Goal: Information Seeking & Learning: Check status

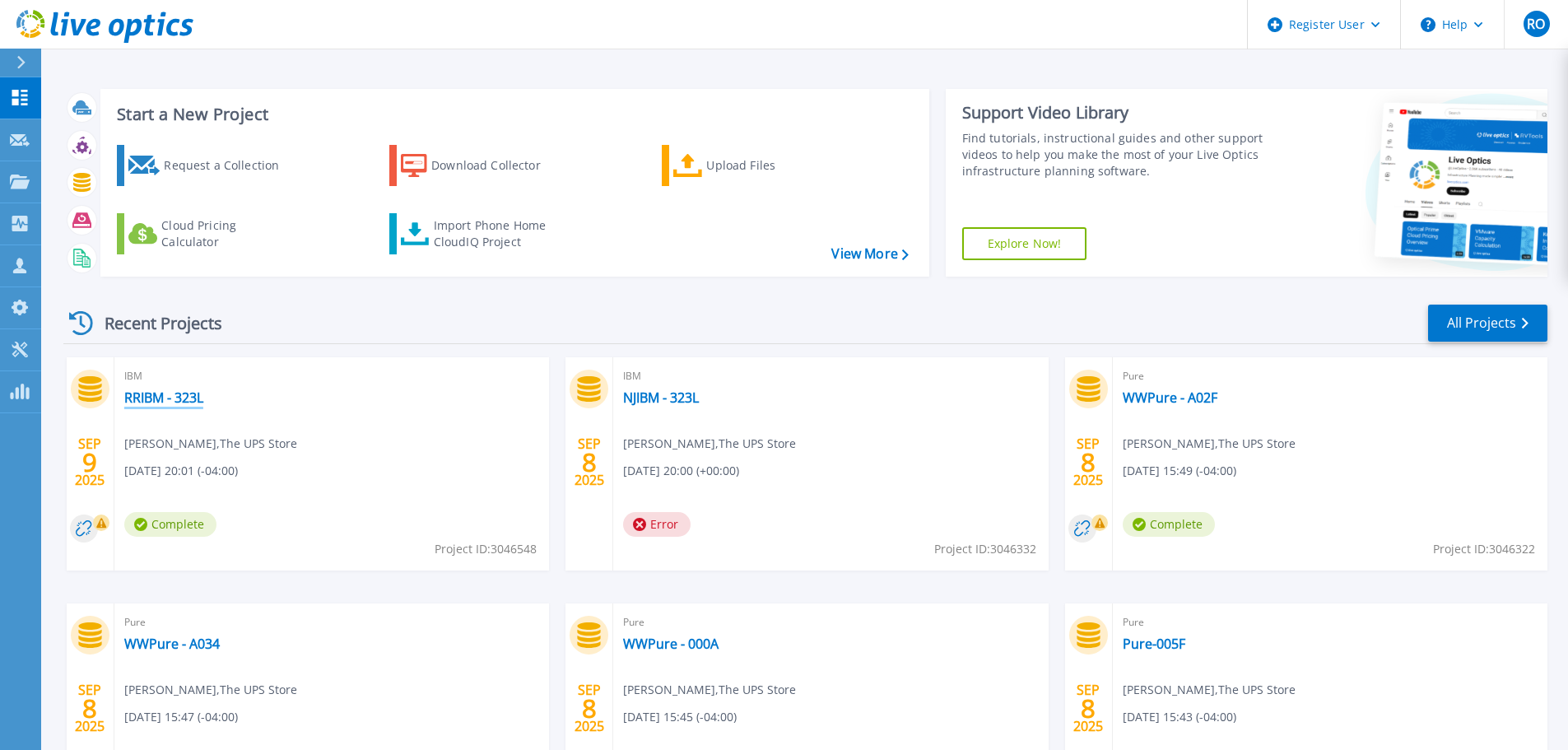
click at [173, 396] on link "RRIBM - 323L" at bounding box center [164, 397] width 79 height 17
click at [1176, 393] on link "WWPure - A02F" at bounding box center [1169, 397] width 95 height 17
click at [181, 644] on link "WWPure - A034" at bounding box center [173, 643] width 96 height 17
click at [707, 638] on link "WWPure - 000A" at bounding box center [671, 643] width 96 height 17
click at [1176, 643] on link "Pure-005F" at bounding box center [1153, 643] width 63 height 17
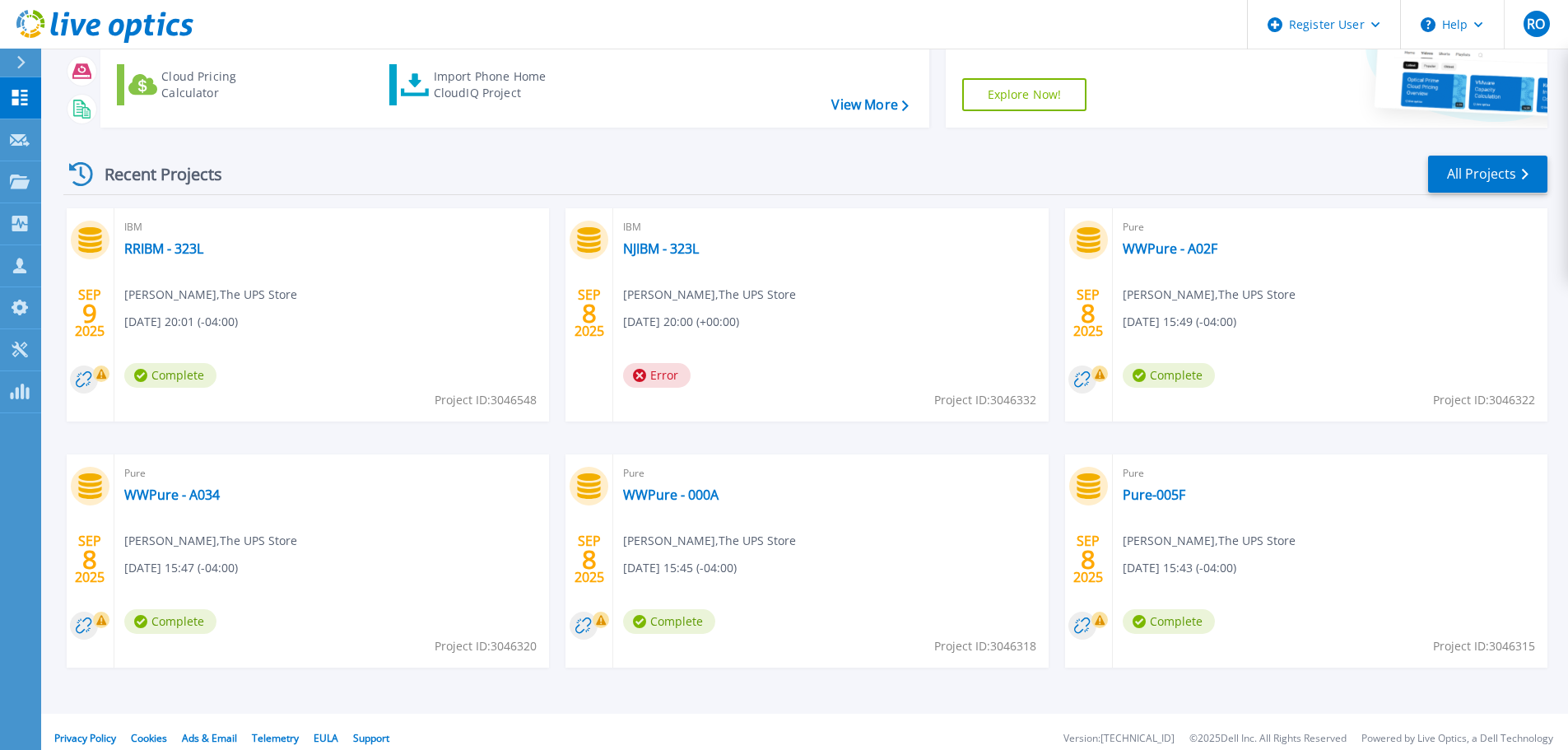
scroll to position [163, 0]
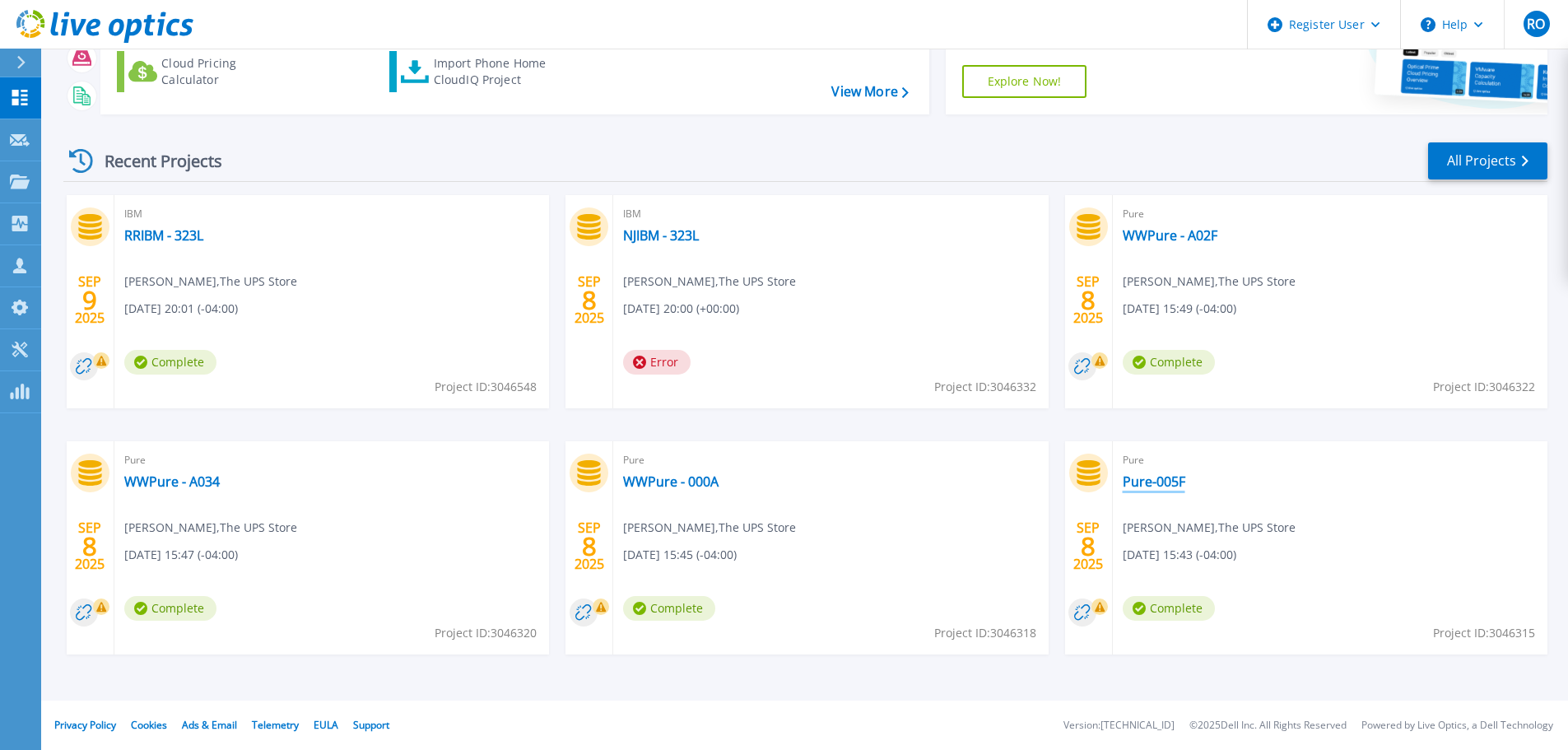
click at [1175, 483] on link "Pure-005F" at bounding box center [1153, 481] width 63 height 17
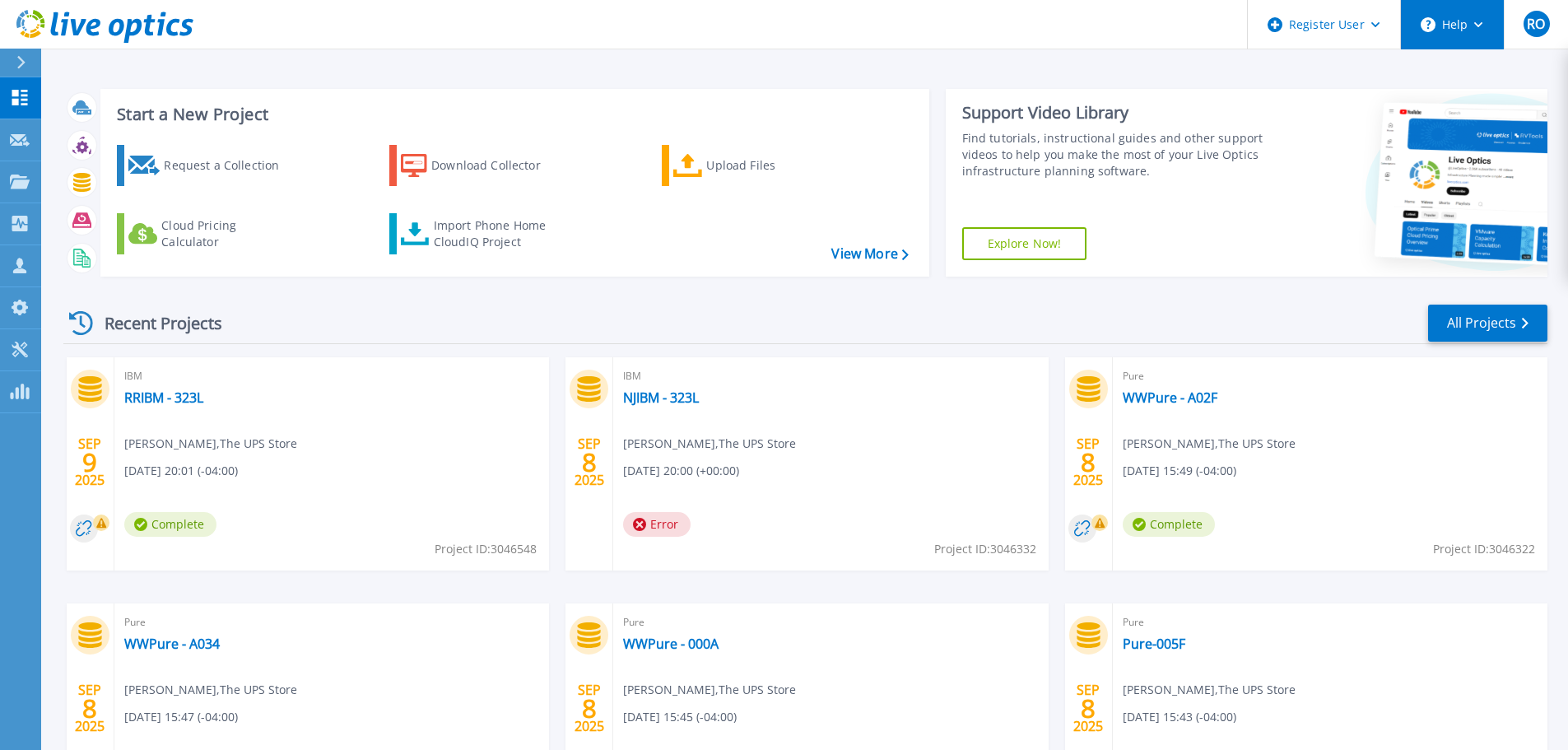
click at [1471, 19] on button "Help" at bounding box center [1451, 25] width 103 height 50
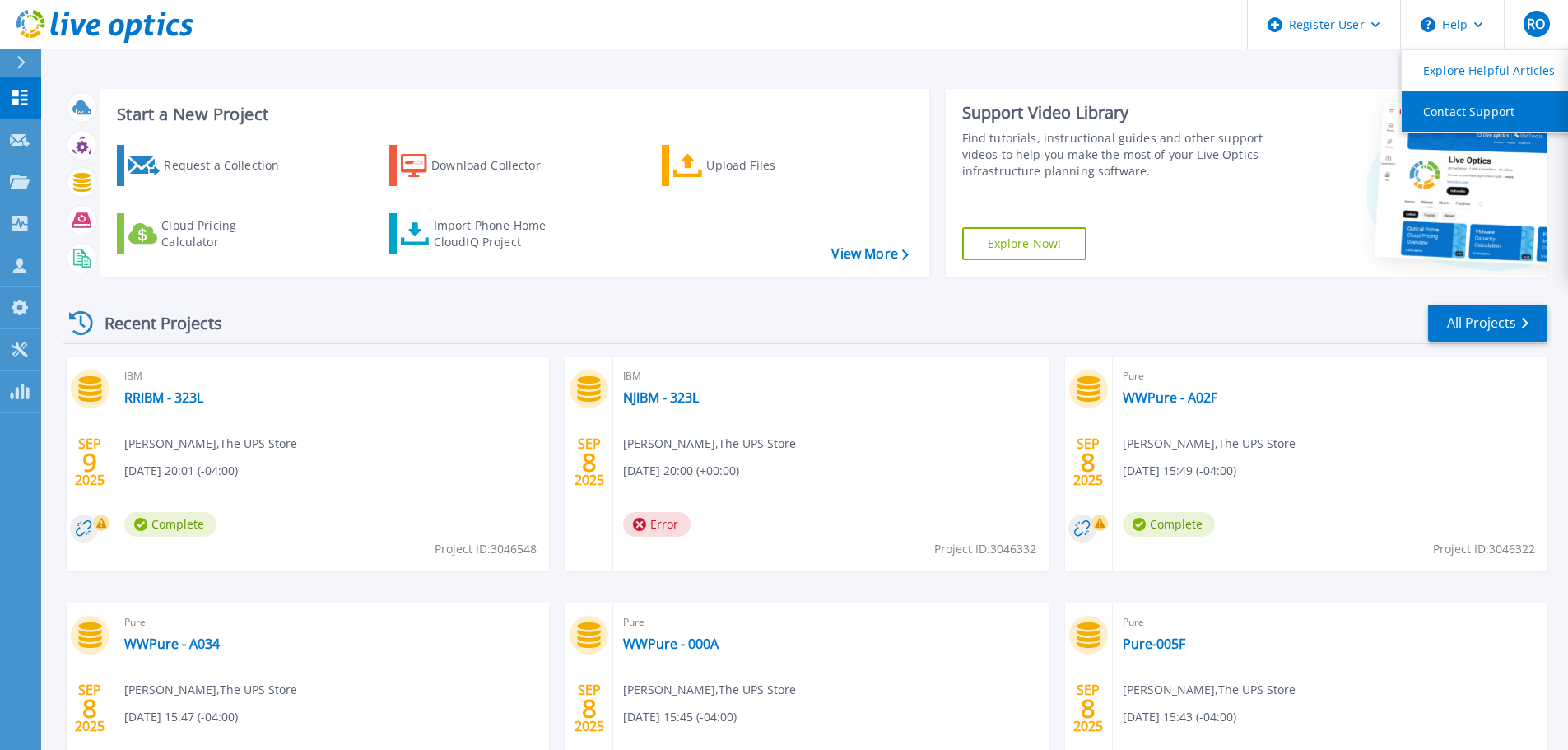
click at [1447, 113] on link "Contact Support" at bounding box center [1493, 112] width 184 height 40
click at [661, 520] on span "Error" at bounding box center [657, 524] width 68 height 25
click at [645, 390] on link "NJIBM - 323L" at bounding box center [661, 397] width 76 height 17
